Goal: Find specific page/section: Find specific page/section

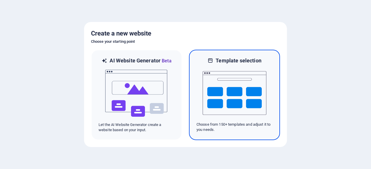
click at [228, 96] on img at bounding box center [234, 93] width 64 height 58
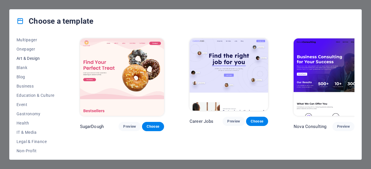
scroll to position [48, 0]
click at [28, 131] on span "IT & Media" at bounding box center [36, 133] width 38 height 5
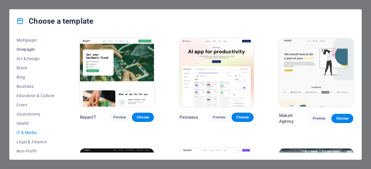
click at [24, 52] on button "Onepager" at bounding box center [36, 49] width 38 height 9
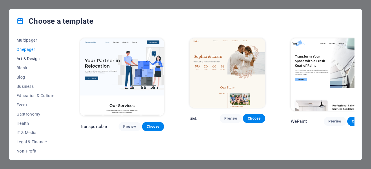
click at [27, 59] on span "Art & Design" at bounding box center [36, 58] width 38 height 5
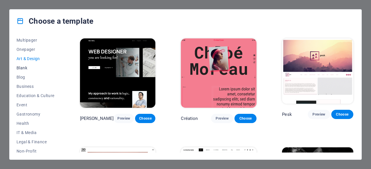
click at [22, 67] on span "Blank" at bounding box center [36, 68] width 38 height 5
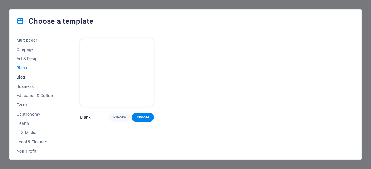
click at [18, 78] on span "Blog" at bounding box center [36, 77] width 38 height 5
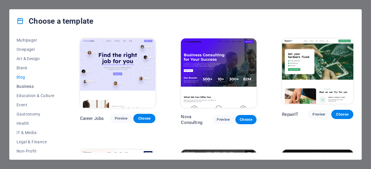
click at [23, 86] on span "Business" at bounding box center [36, 86] width 38 height 5
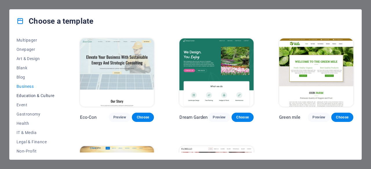
click at [27, 96] on span "Education & Culture" at bounding box center [36, 96] width 38 height 5
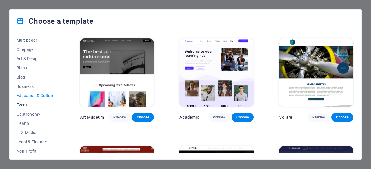
click at [26, 105] on span "Event" at bounding box center [36, 105] width 38 height 5
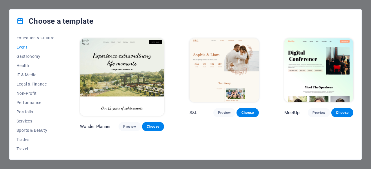
scroll to position [116, 0]
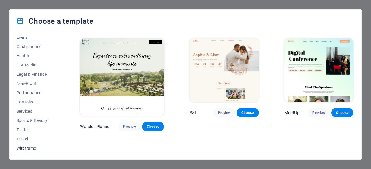
click at [27, 149] on span "Wireframe" at bounding box center [36, 148] width 38 height 5
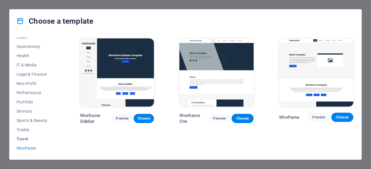
click at [24, 136] on button "Travel" at bounding box center [36, 139] width 38 height 9
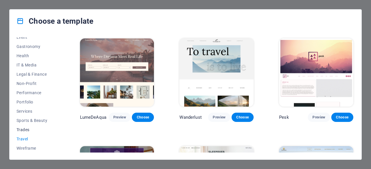
click at [25, 128] on span "Trades" at bounding box center [36, 130] width 38 height 5
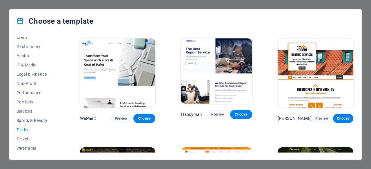
click at [30, 121] on span "Sports & Beauty" at bounding box center [36, 120] width 38 height 5
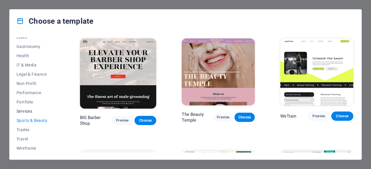
click at [28, 109] on span "Services" at bounding box center [36, 111] width 38 height 5
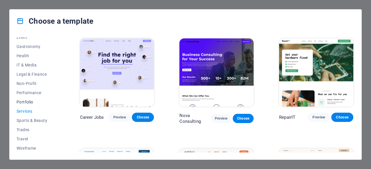
click at [27, 101] on span "Portfolio" at bounding box center [36, 102] width 38 height 5
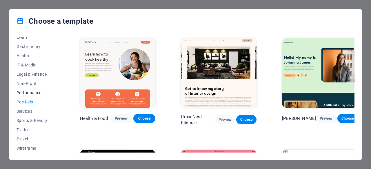
click at [28, 92] on span "Performance" at bounding box center [36, 93] width 38 height 5
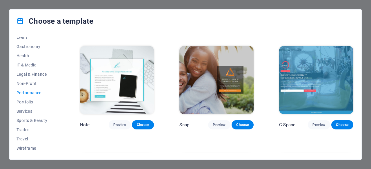
scroll to position [283, 0]
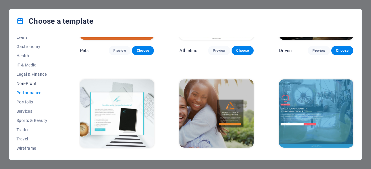
click at [28, 86] on span "Non-Profit" at bounding box center [36, 83] width 38 height 5
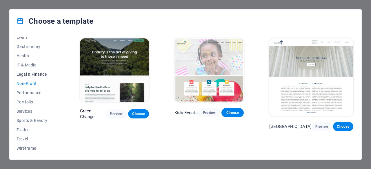
click at [34, 74] on span "Legal & Finance" at bounding box center [36, 74] width 38 height 5
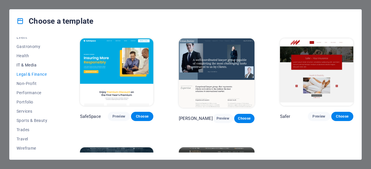
click at [26, 63] on span "IT & Media" at bounding box center [36, 65] width 38 height 5
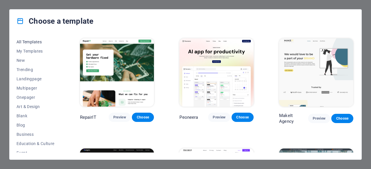
click at [34, 44] on button "All Templates" at bounding box center [36, 41] width 38 height 9
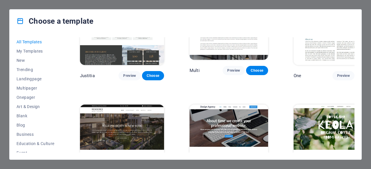
scroll to position [4858, 0]
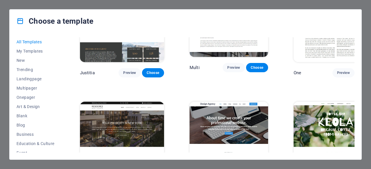
click at [366, 3] on div "Choose a template All Templates My Templates New Trending Landingpage Multipage…" at bounding box center [185, 84] width 371 height 169
